Goal: Navigation & Orientation: Find specific page/section

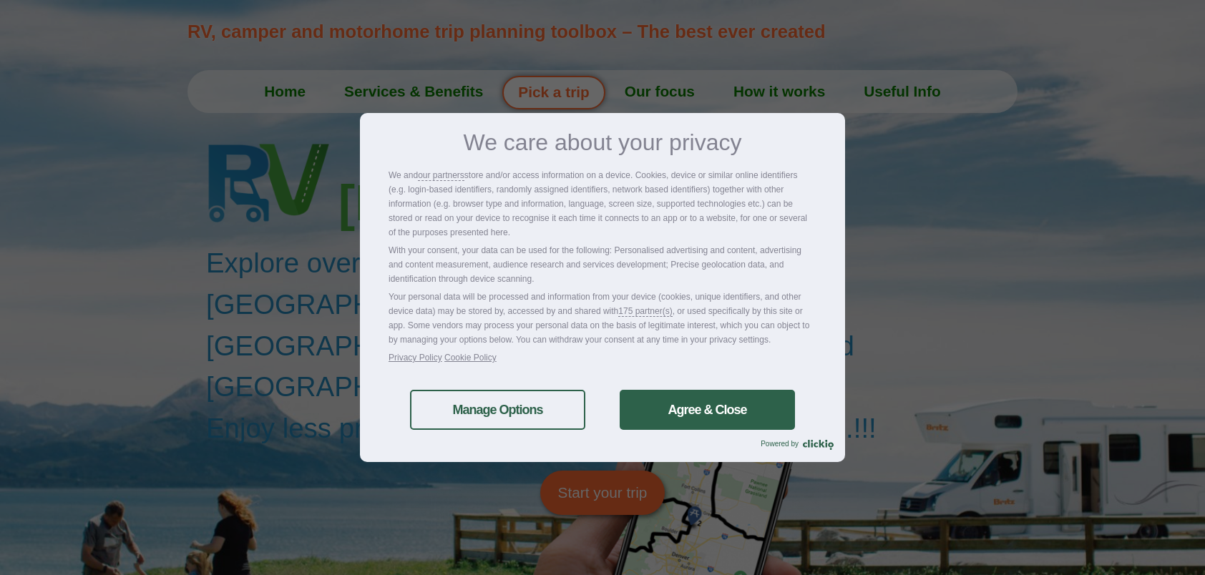
drag, startPoint x: 737, startPoint y: 405, endPoint x: 727, endPoint y: 404, distance: 10.1
click at [736, 405] on link "Agree & Close" at bounding box center [707, 410] width 175 height 40
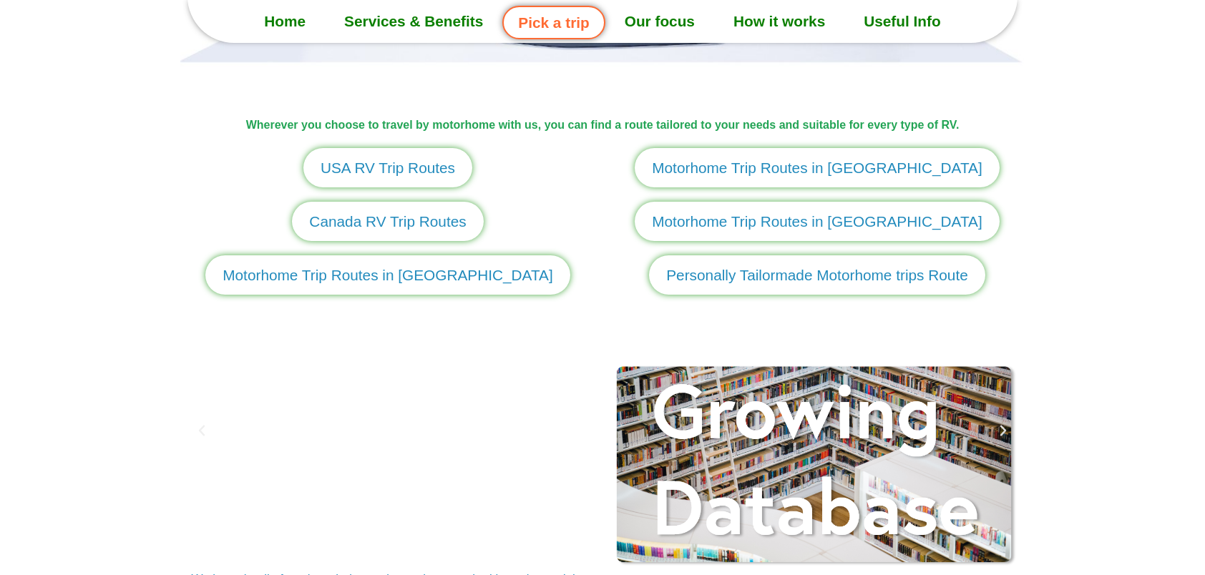
scroll to position [1717, 0]
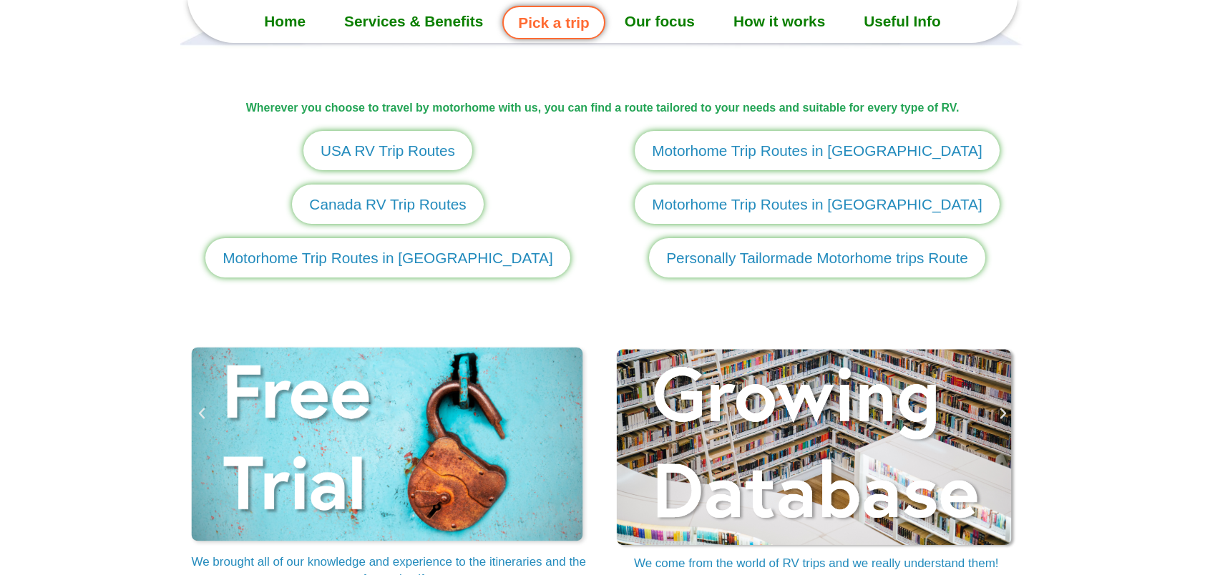
click at [314, 261] on span "Motorhome Trip Routes in Europe" at bounding box center [388, 258] width 331 height 22
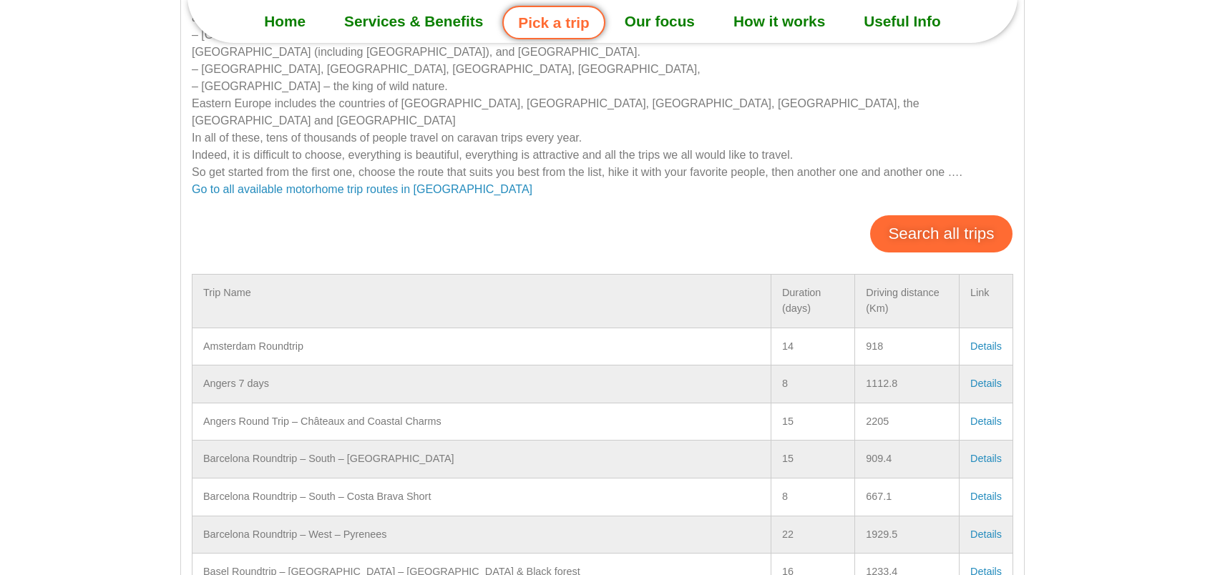
scroll to position [358, 0]
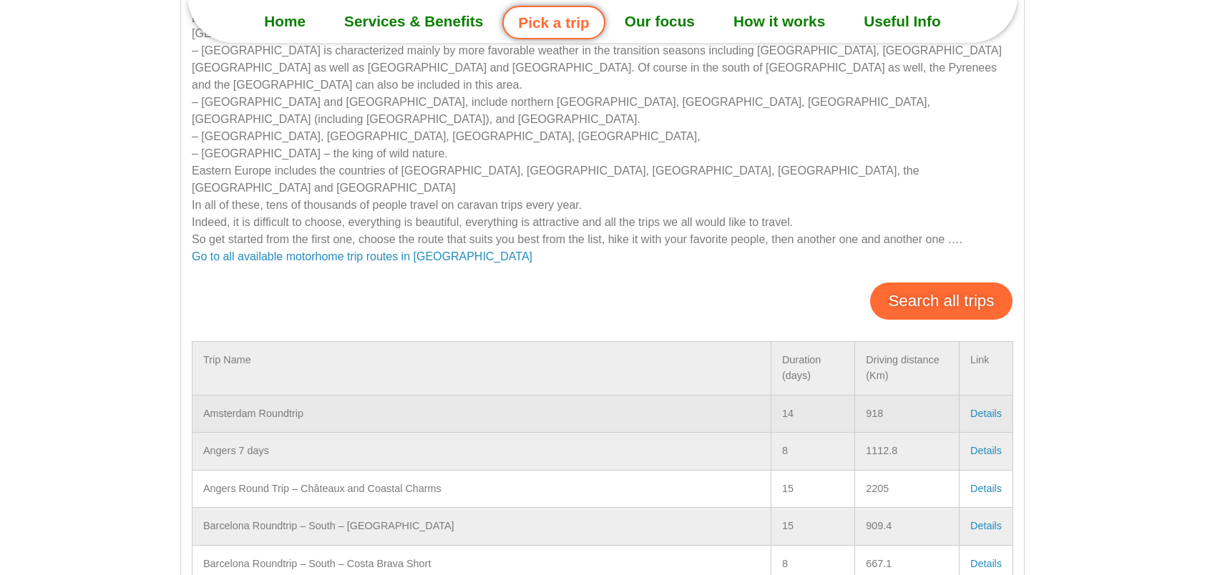
click at [983, 408] on link "Details" at bounding box center [985, 413] width 31 height 11
